Goal: Information Seeking & Learning: Learn about a topic

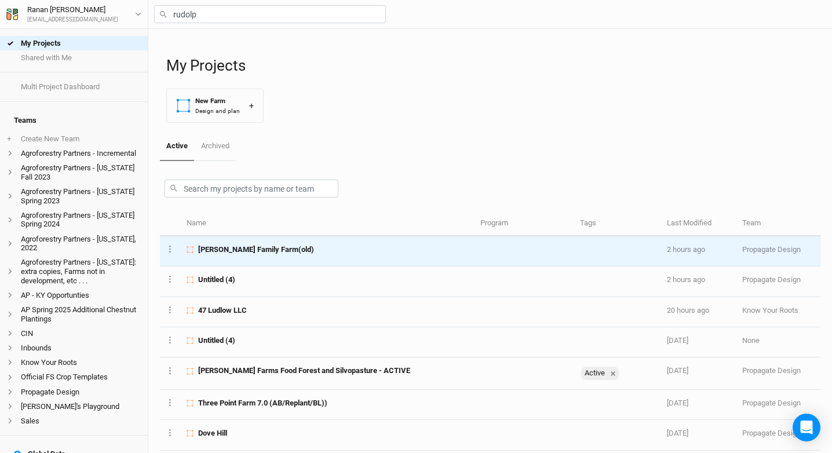
click at [272, 250] on span "[PERSON_NAME] Family Farm(old)" at bounding box center [256, 249] width 116 height 10
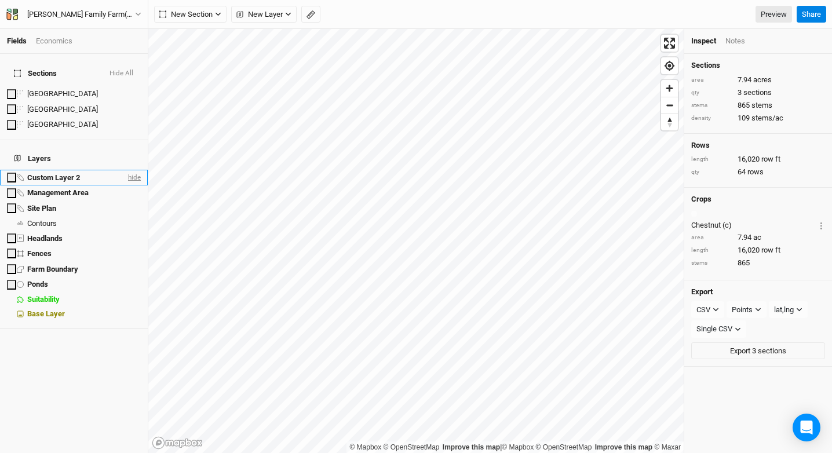
click at [126, 170] on span "hide" at bounding box center [133, 177] width 15 height 14
click at [126, 186] on span "hide" at bounding box center [133, 193] width 15 height 14
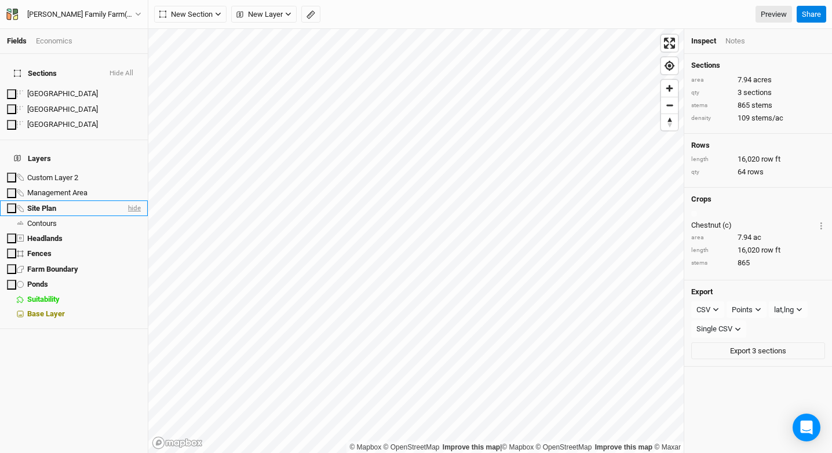
click at [126, 201] on span "hide" at bounding box center [133, 208] width 15 height 14
click at [124, 216] on span "show" at bounding box center [131, 223] width 19 height 14
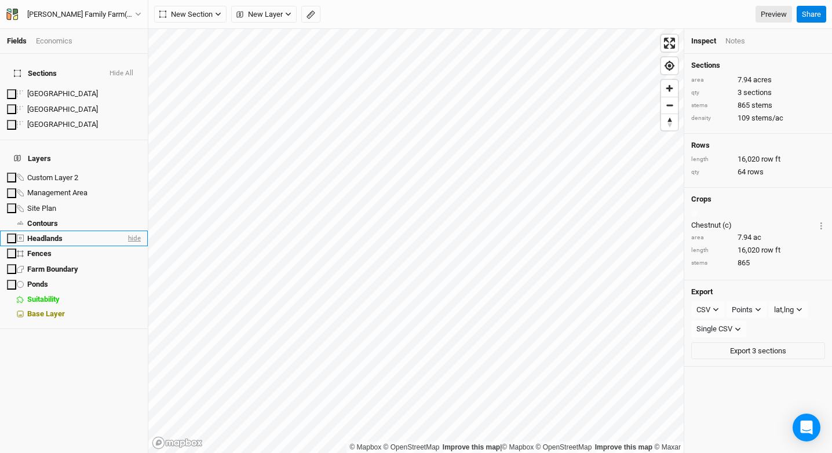
click at [126, 231] on span "hide" at bounding box center [133, 238] width 15 height 14
click at [126, 246] on span "hide" at bounding box center [133, 253] width 15 height 14
click at [120, 68] on button "Hide All" at bounding box center [121, 74] width 25 height 12
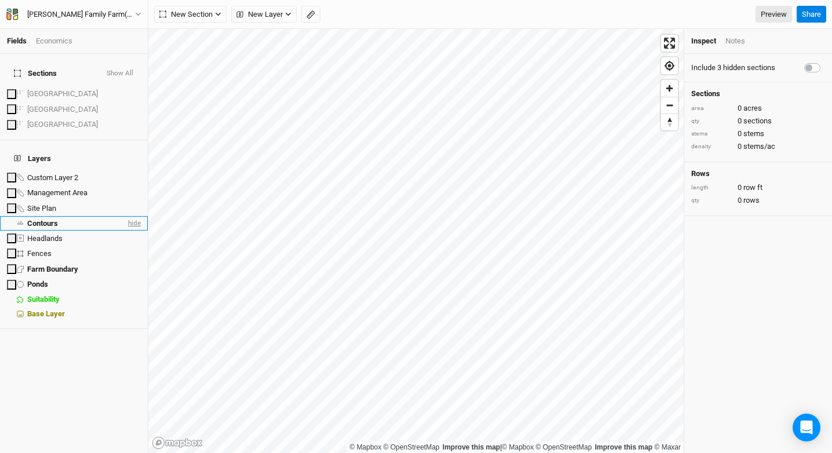
click at [126, 216] on span "hide" at bounding box center [133, 223] width 15 height 14
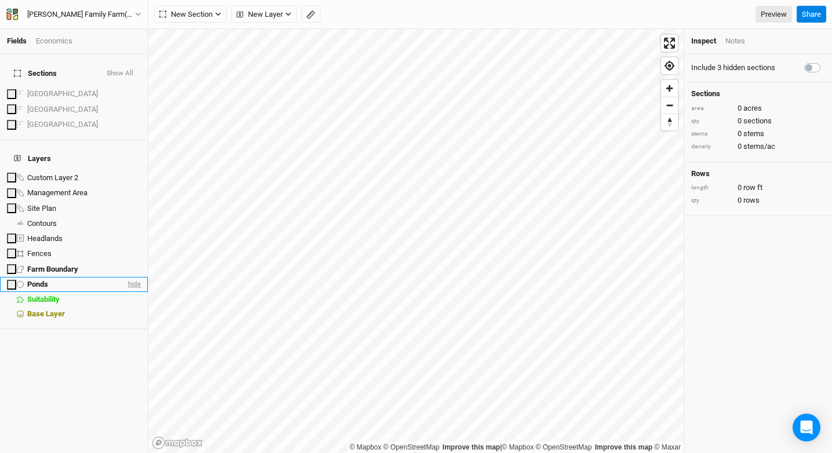
click at [126, 277] on span "hide" at bounding box center [133, 284] width 15 height 14
click at [220, 10] on button "New Section" at bounding box center [190, 14] width 72 height 17
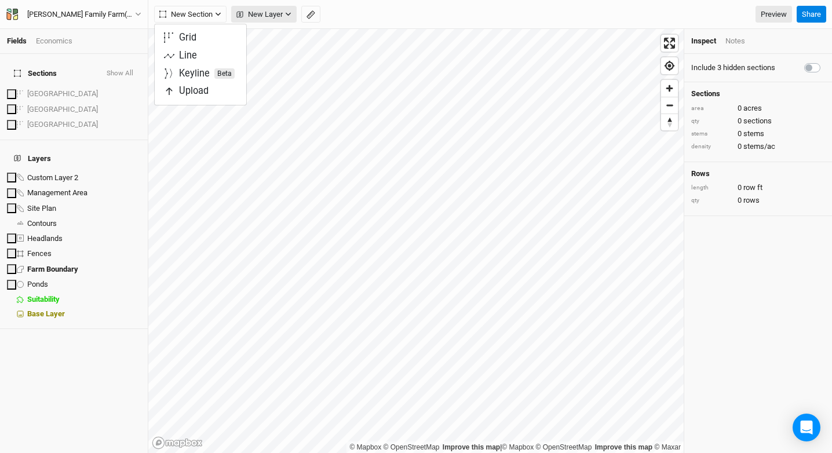
click at [266, 13] on span "New Layer" at bounding box center [259, 15] width 46 height 12
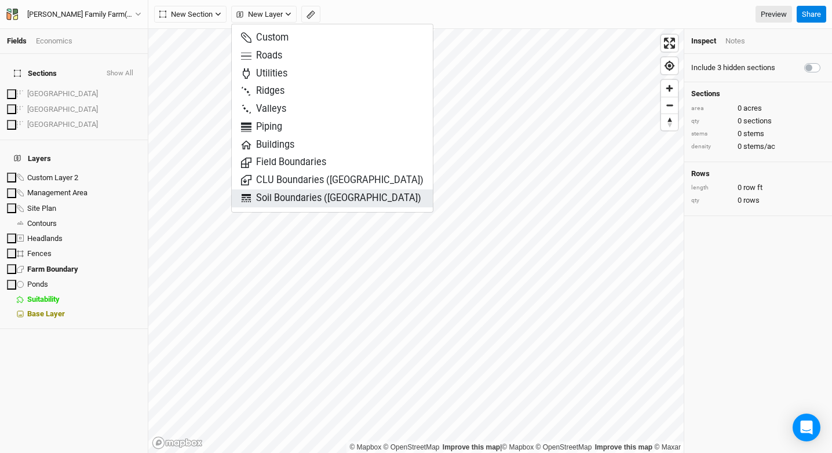
click at [294, 202] on span "Soil Boundaries ([GEOGRAPHIC_DATA])" at bounding box center [331, 198] width 180 height 13
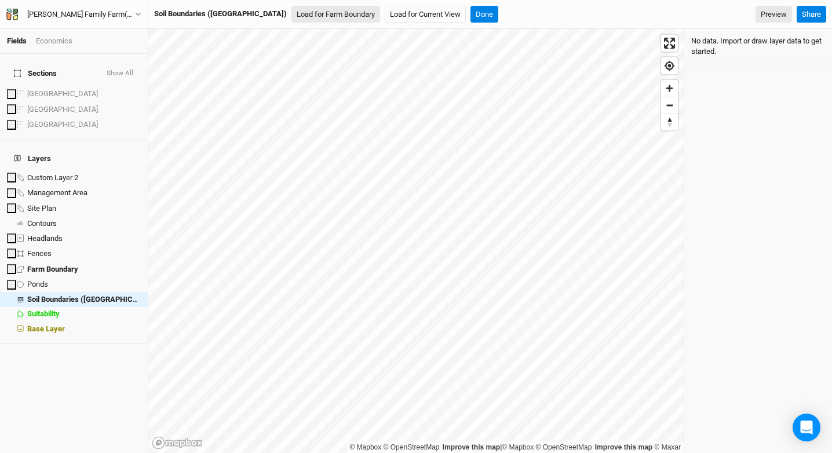
click at [293, 16] on button "Load for Farm Boundary" at bounding box center [335, 14] width 89 height 17
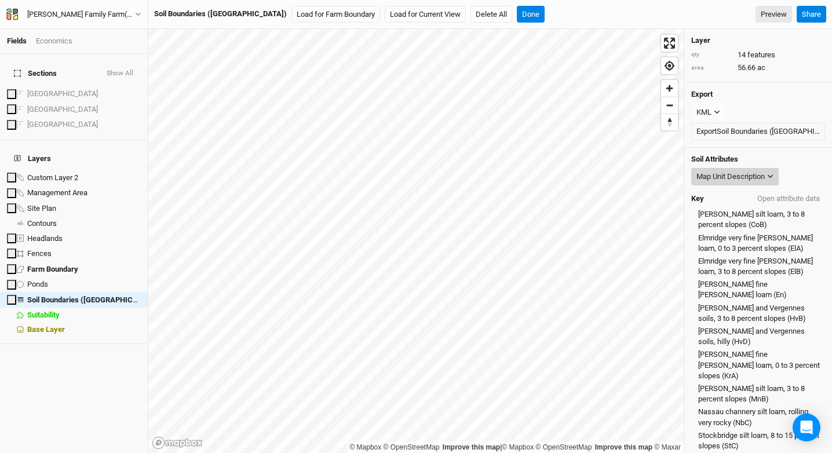
click at [739, 176] on div "Map Unit Description" at bounding box center [730, 177] width 68 height 12
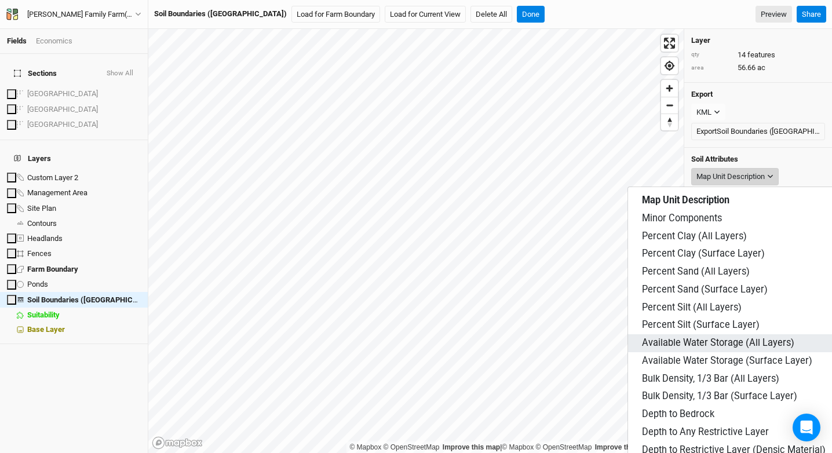
scroll to position [416, 0]
click at [768, 169] on button "Map Unit Description" at bounding box center [734, 176] width 87 height 17
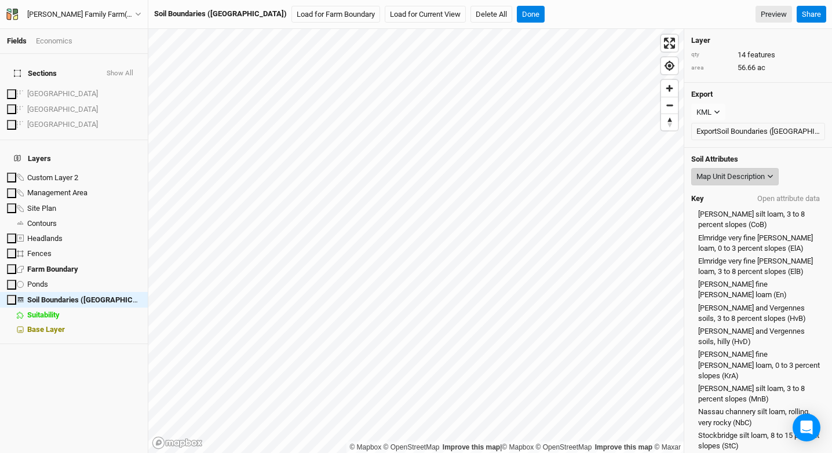
click at [766, 173] on button "Map Unit Description" at bounding box center [734, 176] width 87 height 17
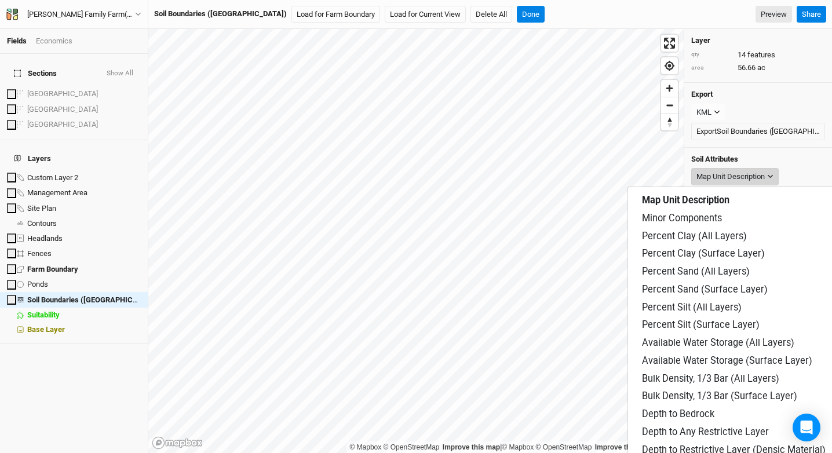
click at [766, 173] on button "Map Unit Description" at bounding box center [734, 176] width 87 height 17
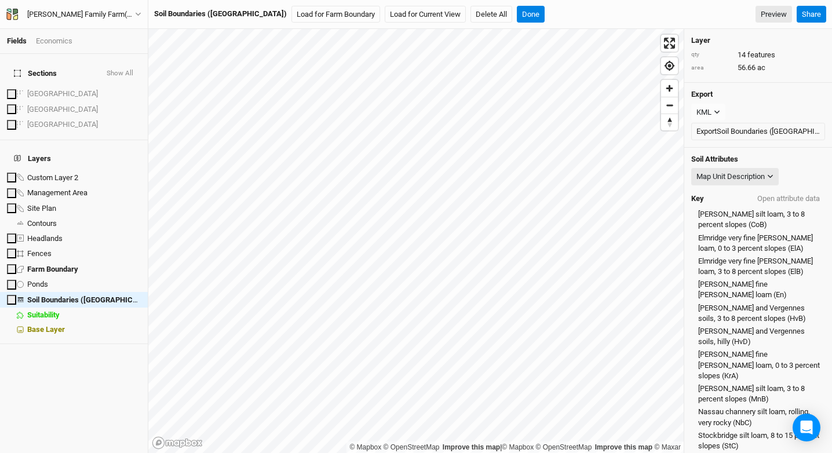
click at [768, 166] on div "Soil Attributes Map Unit Description Map Unit Description Minor Components Perc…" at bounding box center [758, 316] width 148 height 337
click at [768, 168] on button "Map Unit Description" at bounding box center [734, 176] width 87 height 17
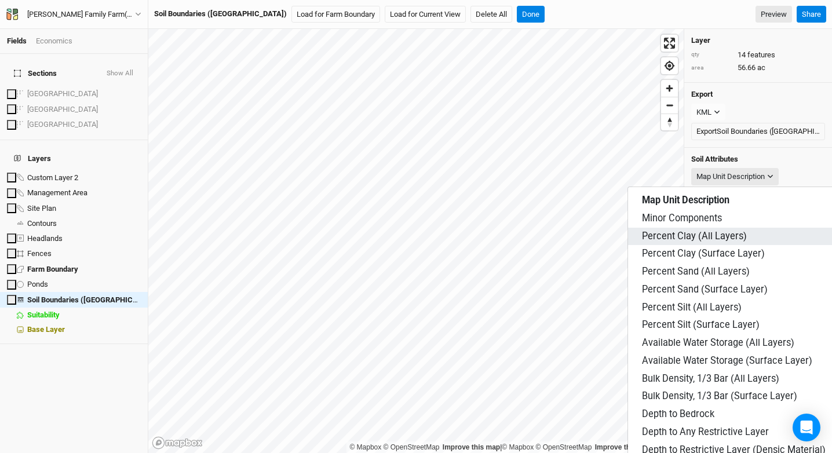
click at [732, 233] on button "Percent Clay (All Layers)" at bounding box center [746, 237] width 237 height 18
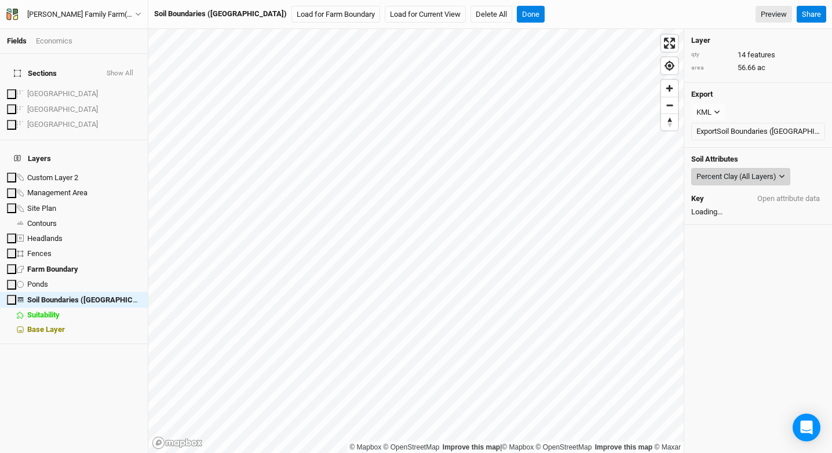
click at [780, 171] on button "Percent Clay (All Layers)" at bounding box center [740, 176] width 99 height 17
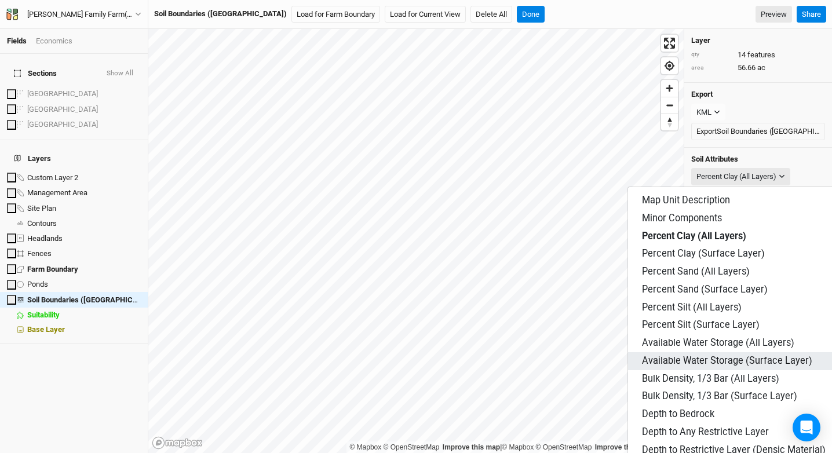
click at [759, 352] on button "Available Water Storage (Surface Layer)" at bounding box center [746, 361] width 237 height 18
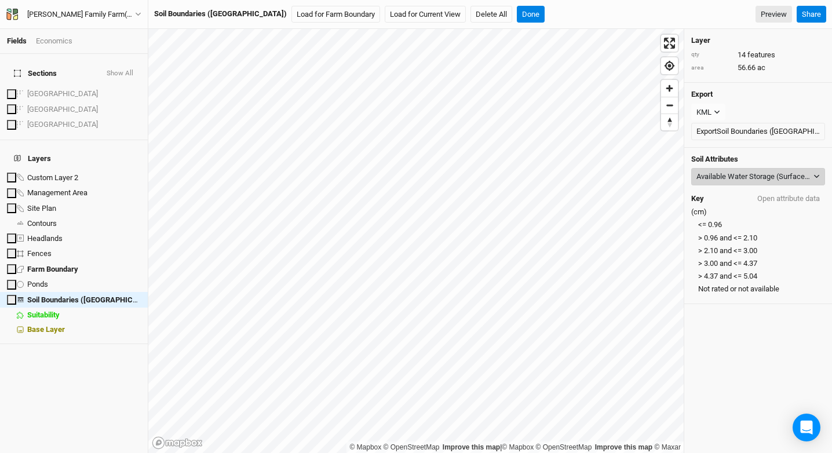
click at [778, 182] on button "Available Water Storage (Surface Layer)" at bounding box center [758, 176] width 134 height 17
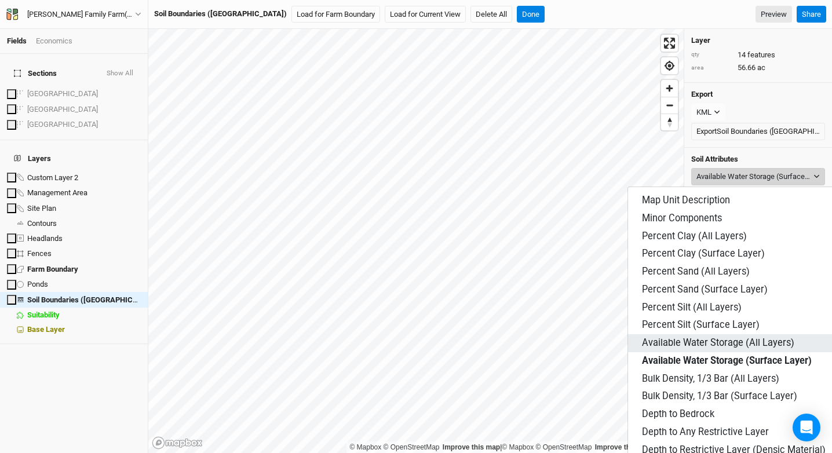
scroll to position [65, 0]
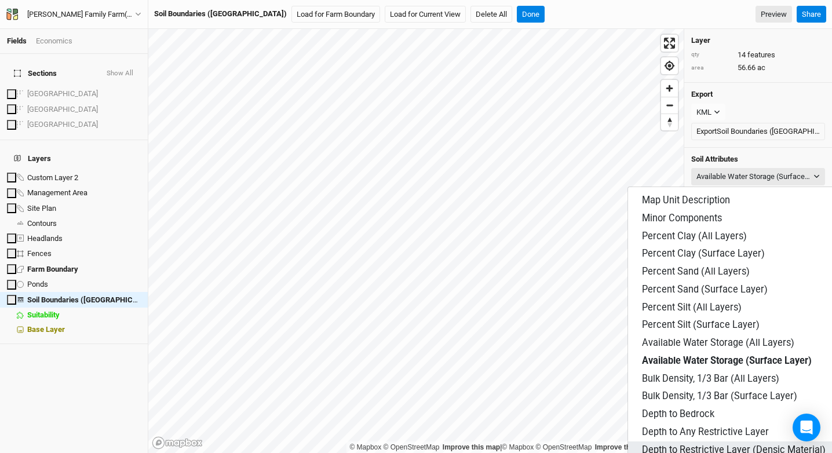
click at [758, 444] on span "Depth to Restrictive Layer (Densic Material)" at bounding box center [734, 450] width 184 height 13
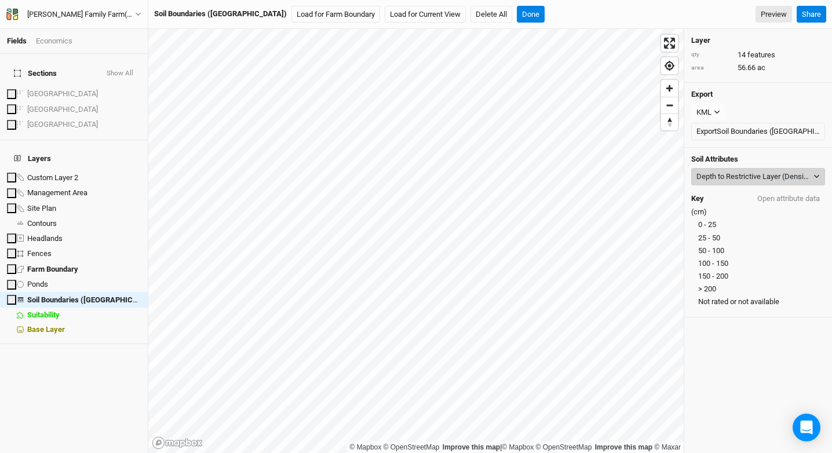
click at [766, 175] on div "Depth to Restrictive Layer (Densic Material)" at bounding box center [753, 177] width 115 height 12
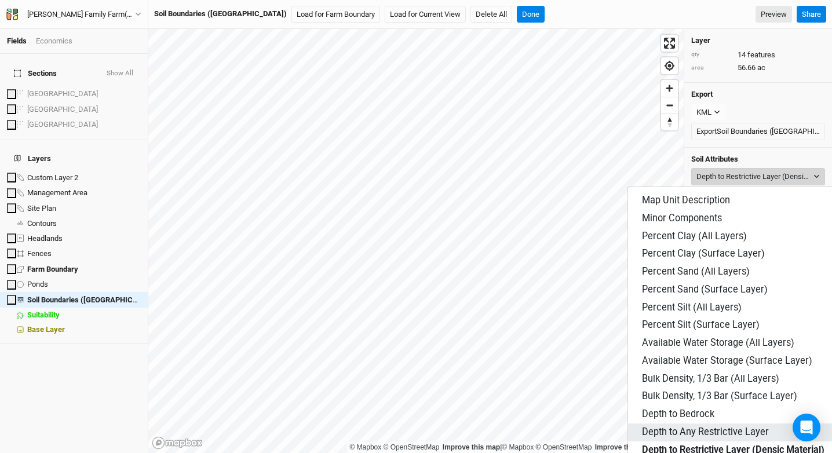
scroll to position [36, 0]
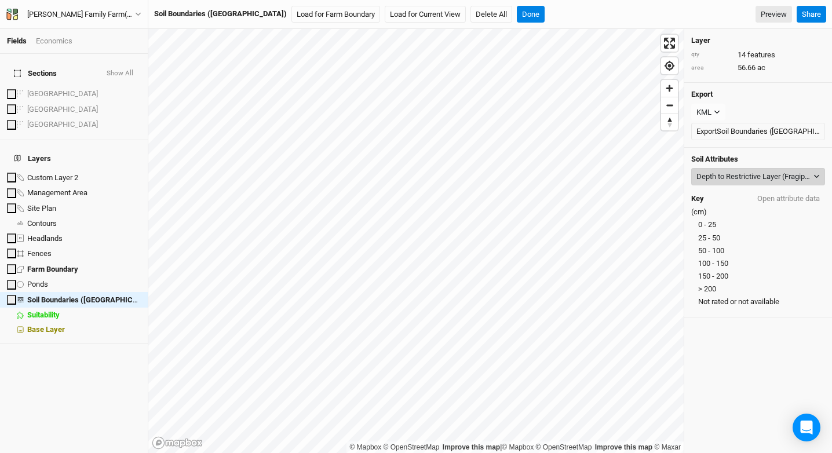
click at [708, 177] on div "Depth to Restrictive Layer (Fragipan)" at bounding box center [753, 177] width 115 height 12
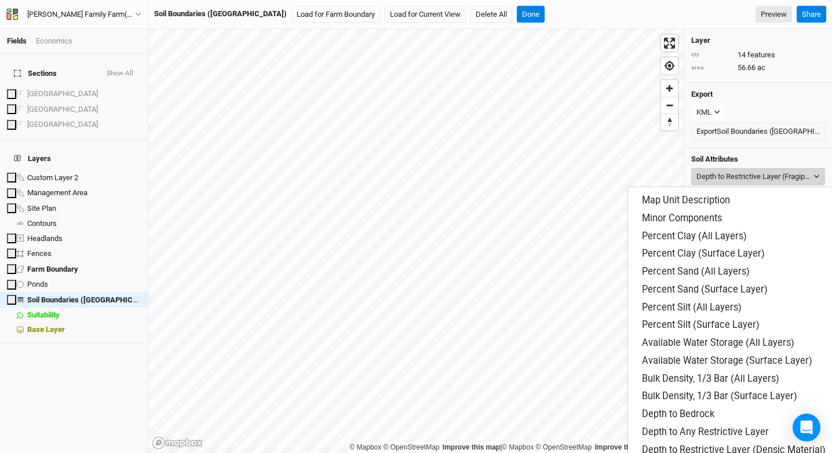
scroll to position [385, 0]
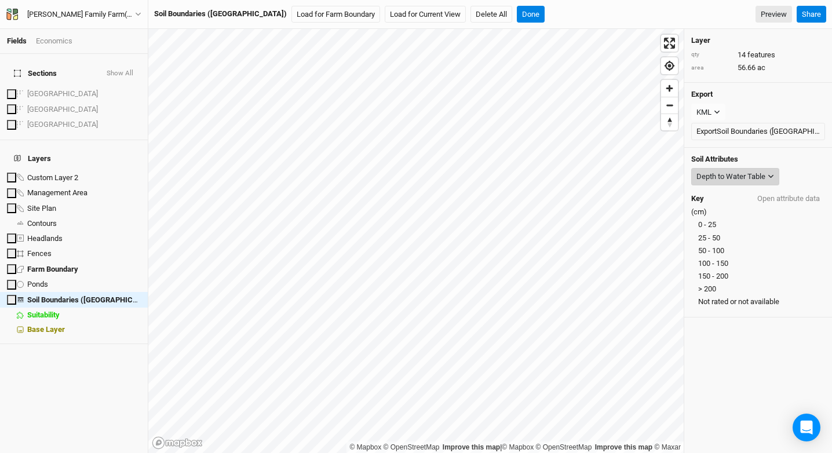
click at [753, 181] on div "Depth to Water Table" at bounding box center [730, 177] width 69 height 12
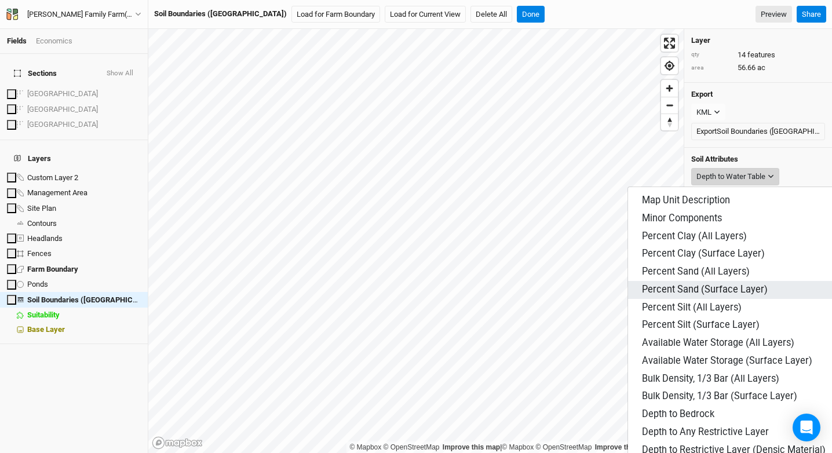
scroll to position [59, 0]
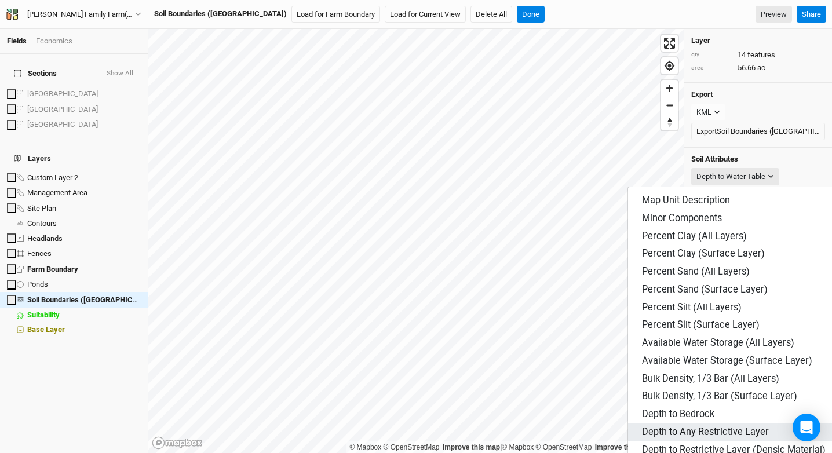
click at [688, 426] on span "Depth to Any Restrictive Layer" at bounding box center [705, 432] width 127 height 13
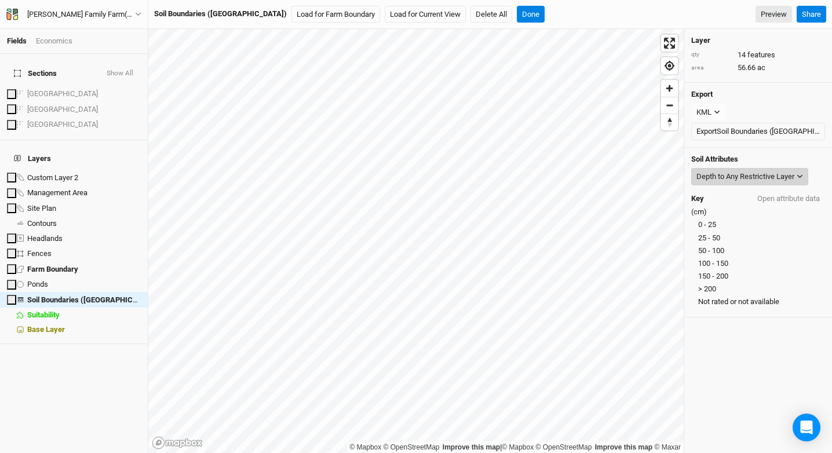
click at [702, 177] on div "Depth to Any Restrictive Layer" at bounding box center [745, 177] width 98 height 12
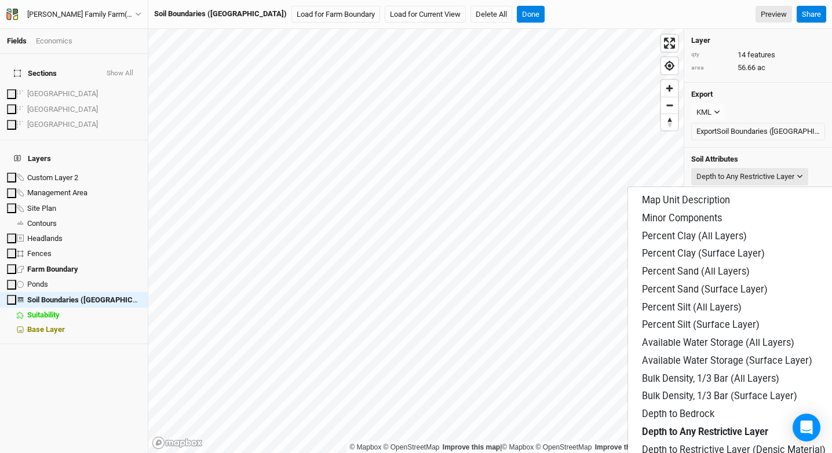
scroll to position [401, 0]
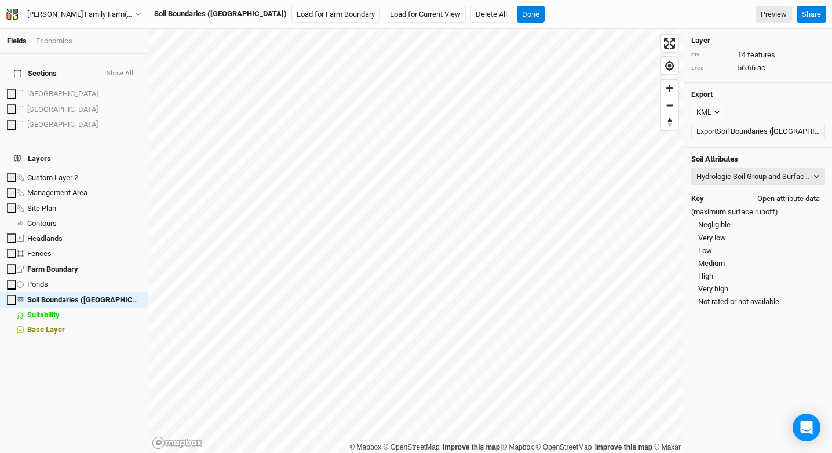
click at [769, 195] on button "Open attribute data" at bounding box center [788, 198] width 73 height 17
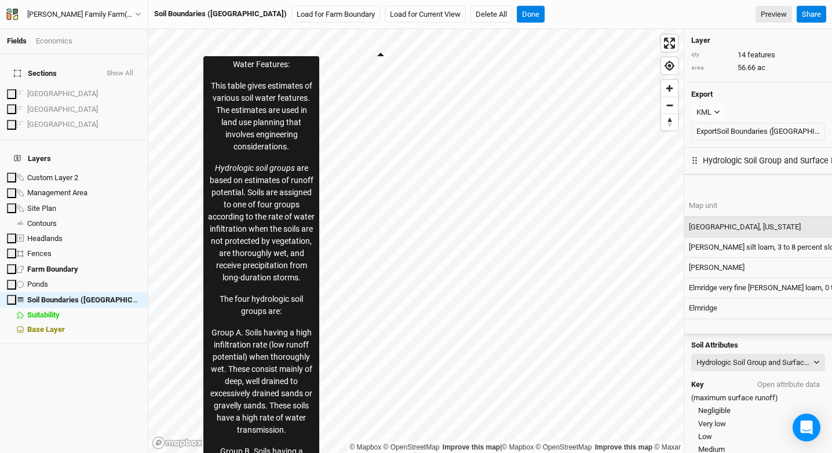
scroll to position [125, 0]
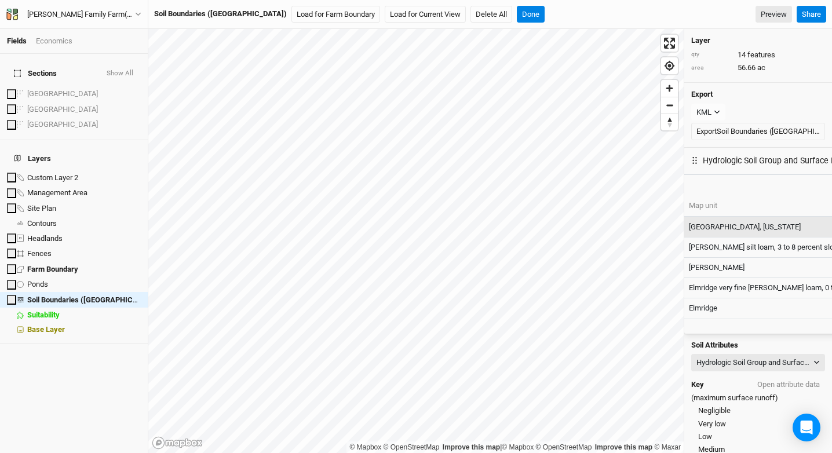
click at [700, 378] on div "Layer qty 14 features area 56.66 ac Export KML JSON KML Export Soil Boundaries …" at bounding box center [758, 241] width 148 height 424
click at [724, 354] on button "Hydrologic Soil Group and Surface Runoff" at bounding box center [758, 362] width 134 height 17
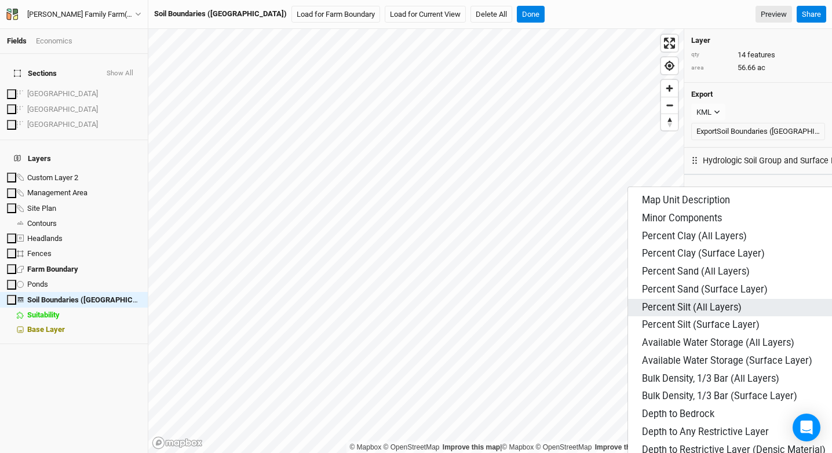
scroll to position [193, 0]
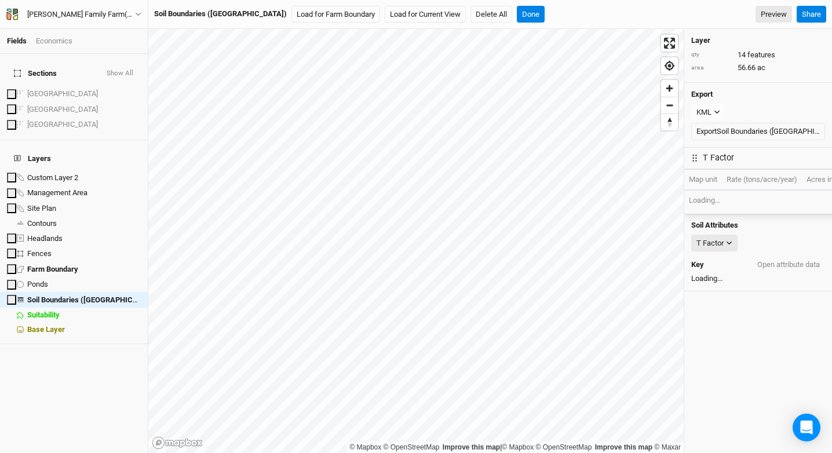
scroll to position [0, 0]
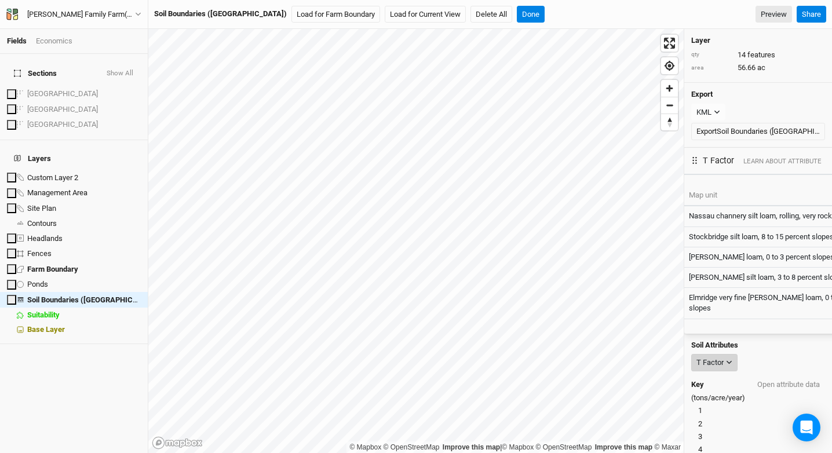
click at [726, 359] on icon "button" at bounding box center [729, 362] width 6 height 6
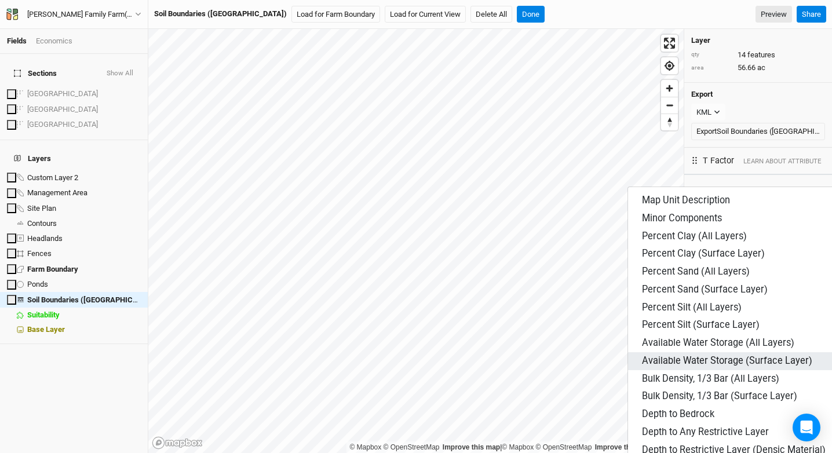
scroll to position [203, 0]
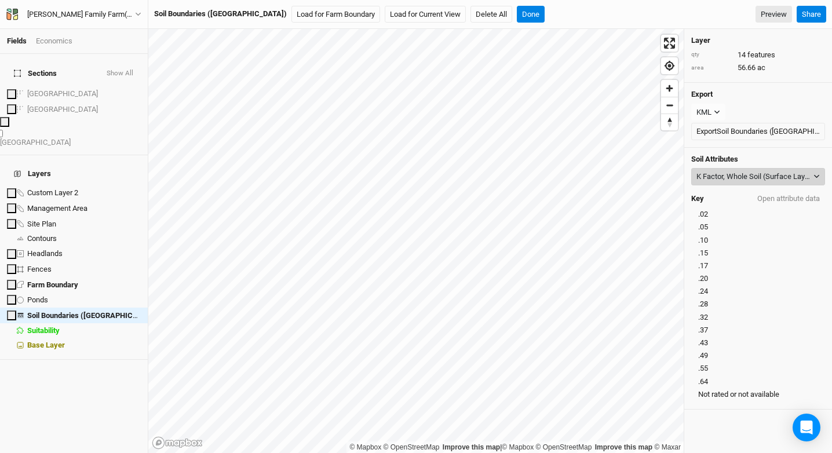
click at [740, 177] on div "K Factor, Whole Soil (Surface Layer)" at bounding box center [753, 177] width 115 height 12
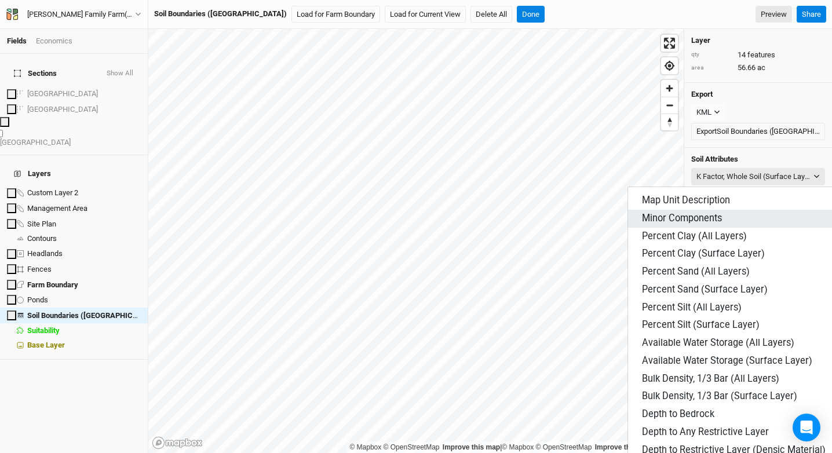
click at [705, 221] on button "Minor Components" at bounding box center [746, 219] width 237 height 18
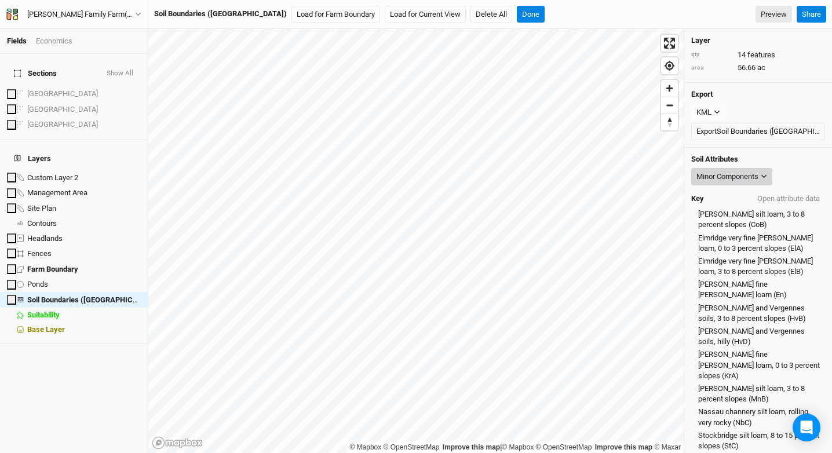
click at [721, 176] on div "Minor Components" at bounding box center [727, 177] width 62 height 12
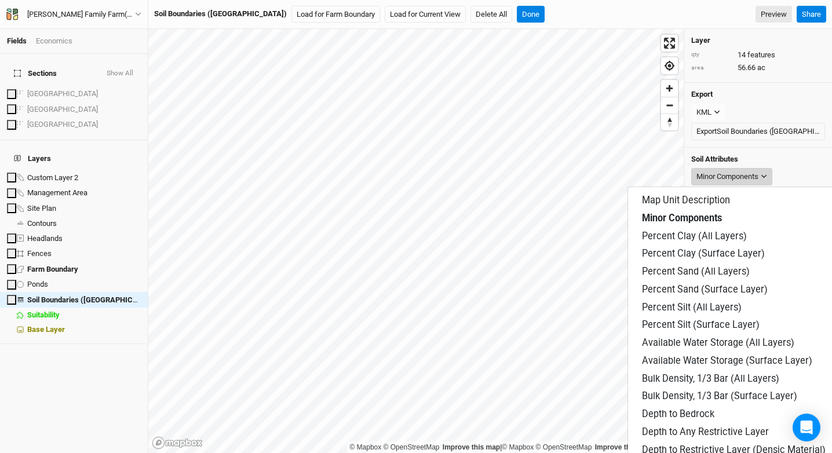
scroll to position [416, 0]
